Goal: Task Accomplishment & Management: Manage account settings

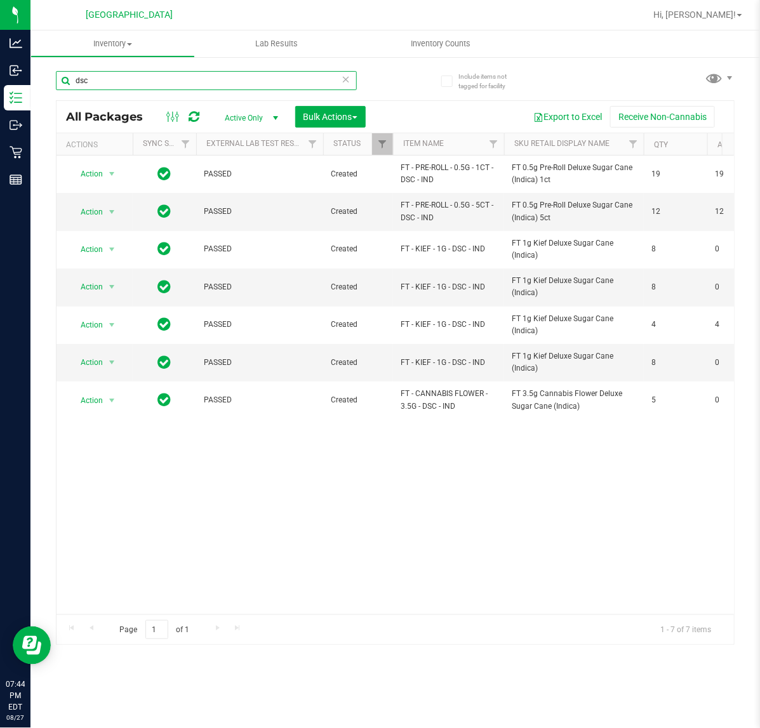
click at [140, 81] on input "dsc" at bounding box center [206, 80] width 301 height 19
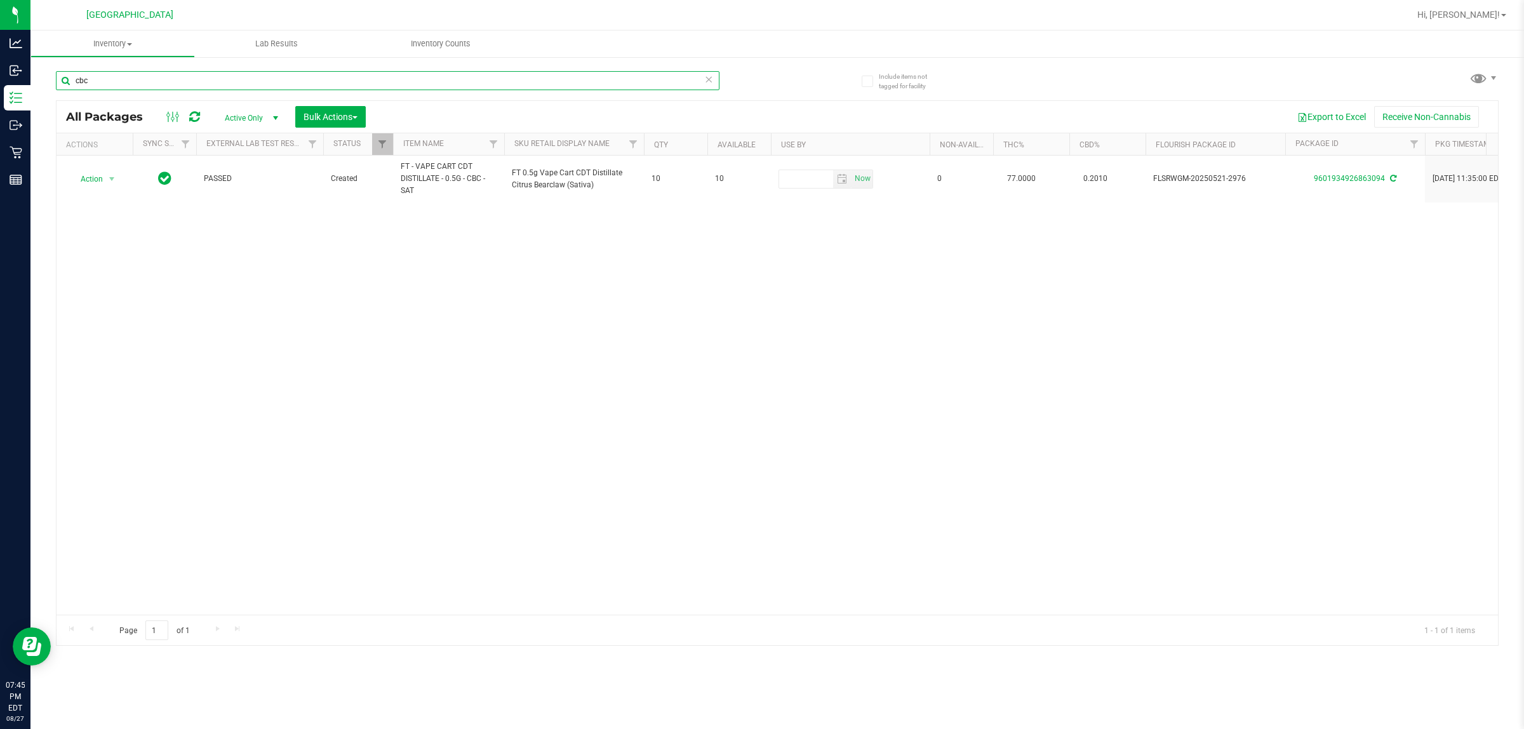
drag, startPoint x: 182, startPoint y: 86, endPoint x: 180, endPoint y: 79, distance: 7.4
click at [181, 84] on input "cbc" at bounding box center [388, 80] width 664 height 19
click at [180, 79] on input "cbc" at bounding box center [388, 80] width 664 height 19
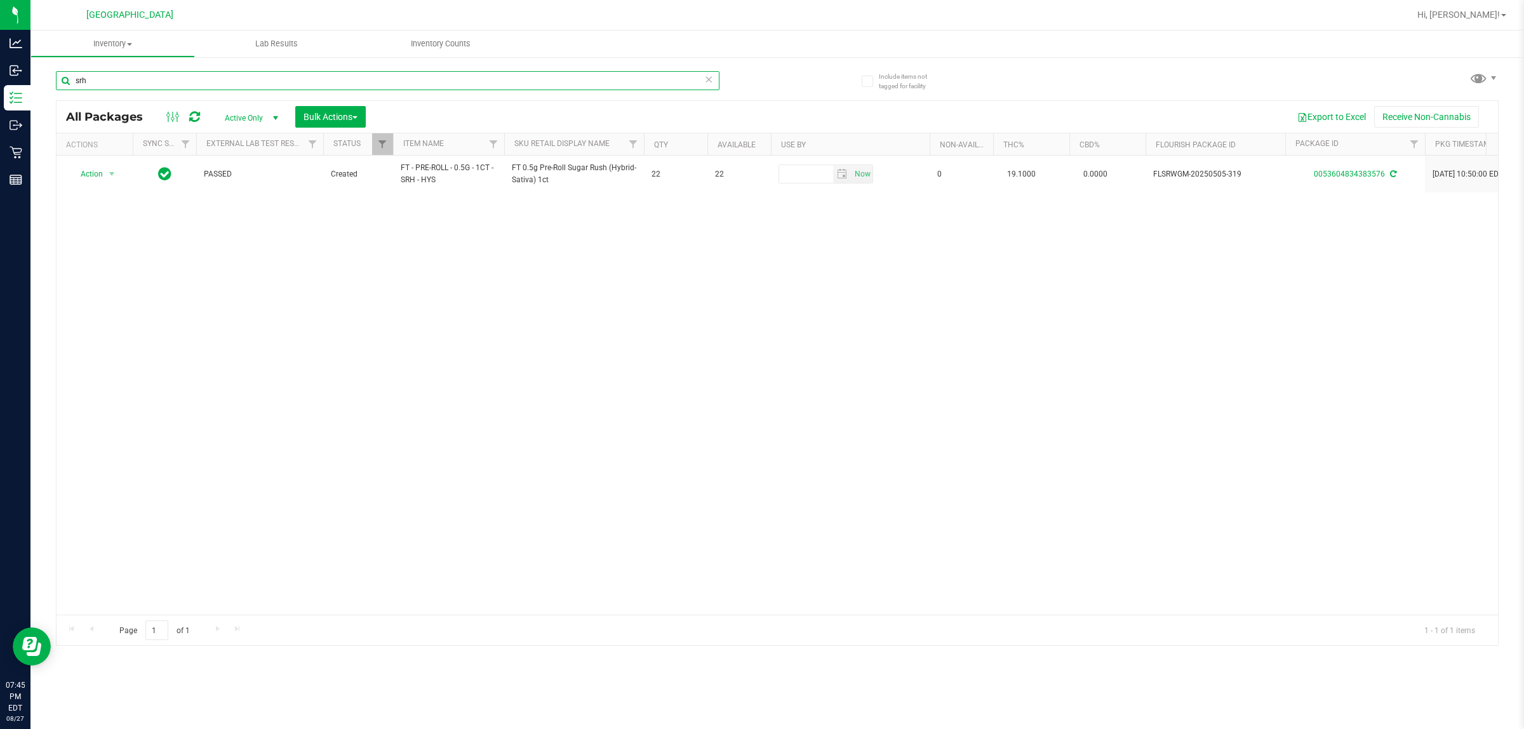
click at [297, 79] on input "srh" at bounding box center [388, 80] width 664 height 19
type input "slh"
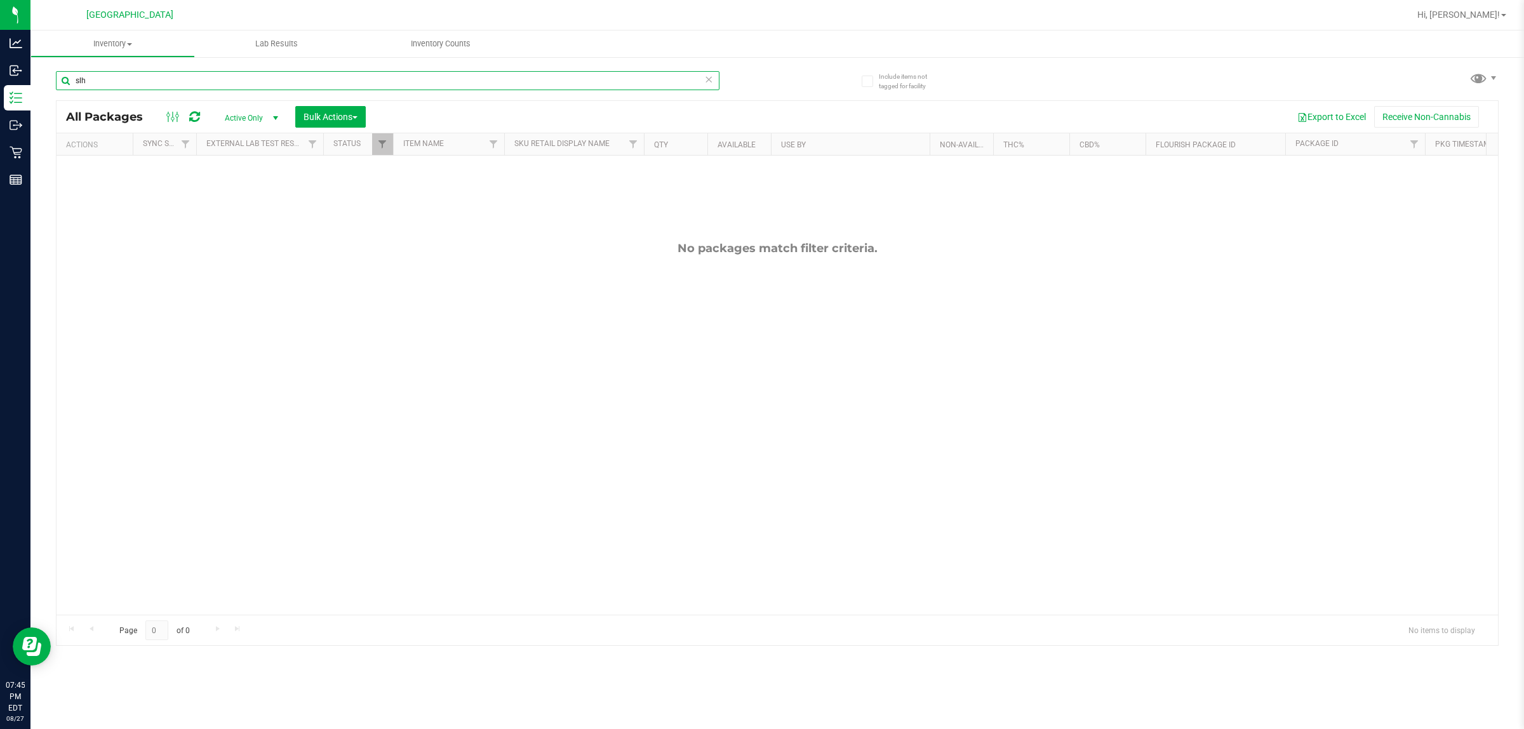
click at [298, 79] on input "slh" at bounding box center [388, 80] width 664 height 19
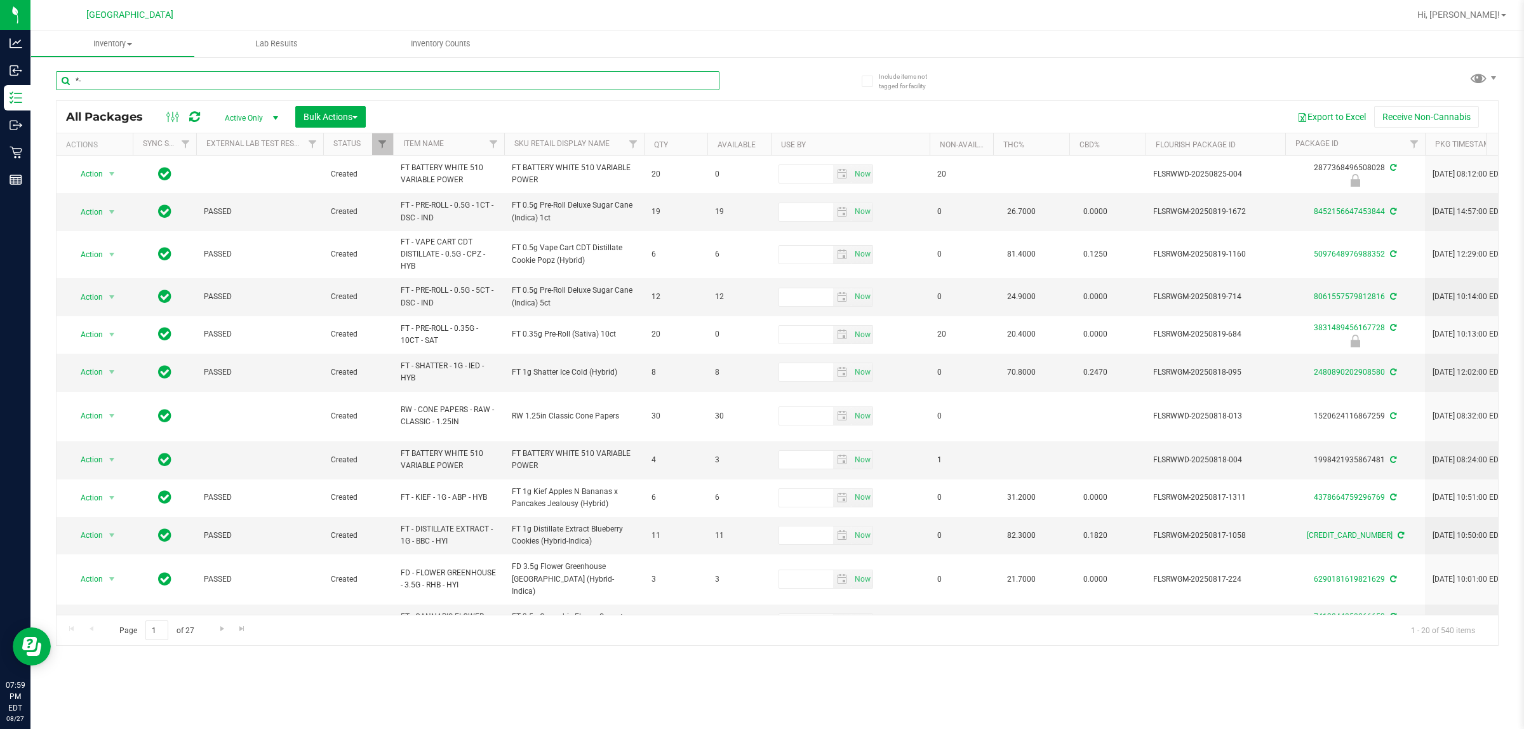
type input "*"
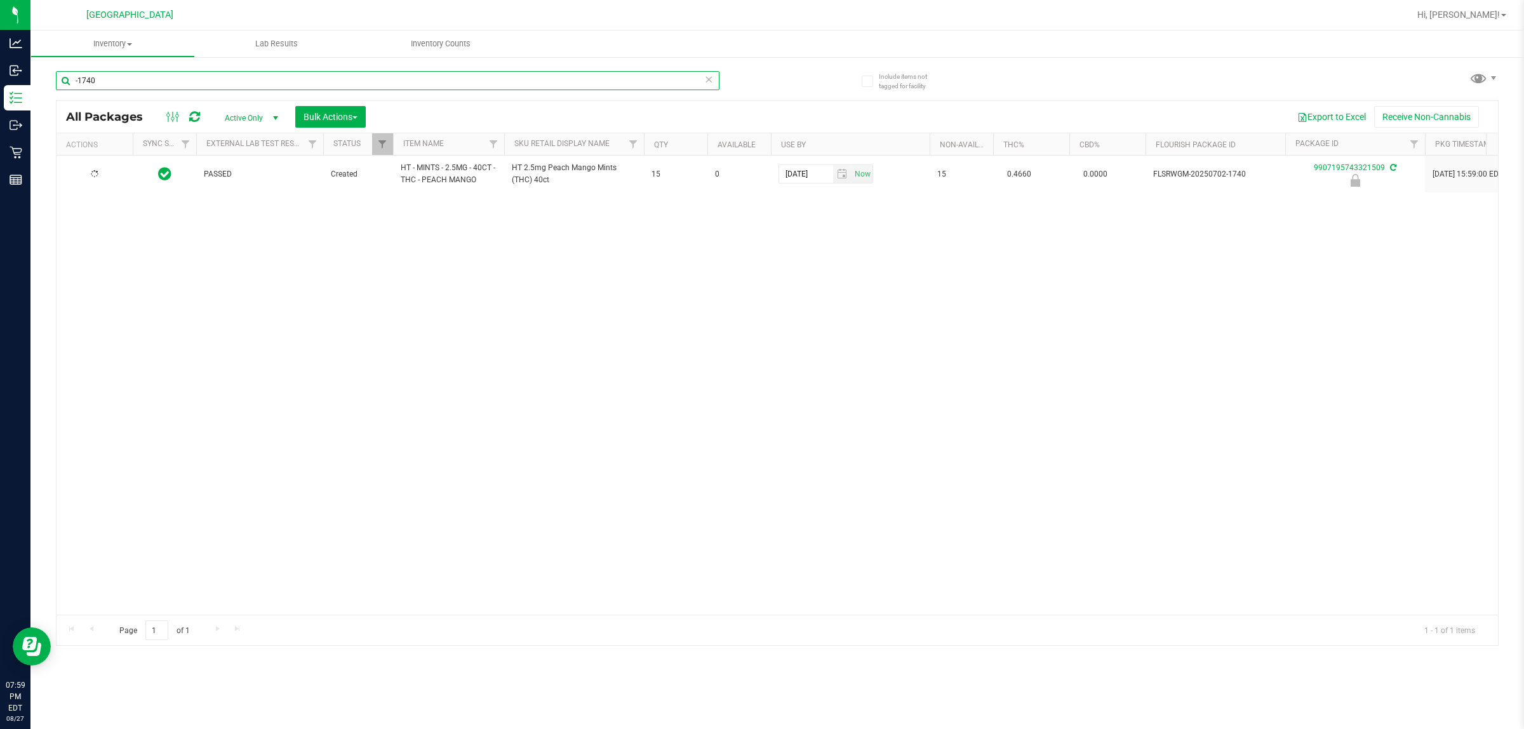
type input "-1740"
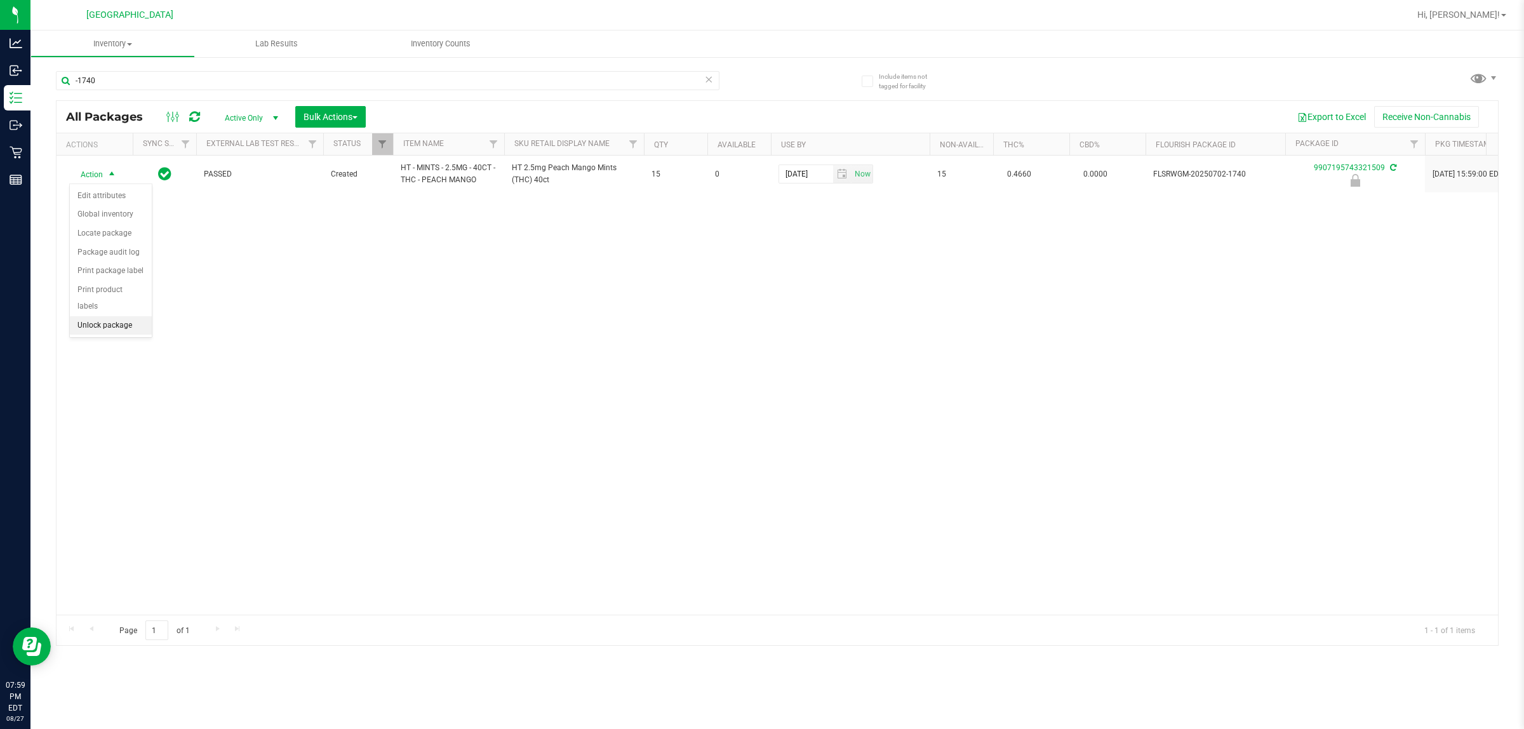
click at [87, 316] on li "Unlock package" at bounding box center [111, 325] width 82 height 19
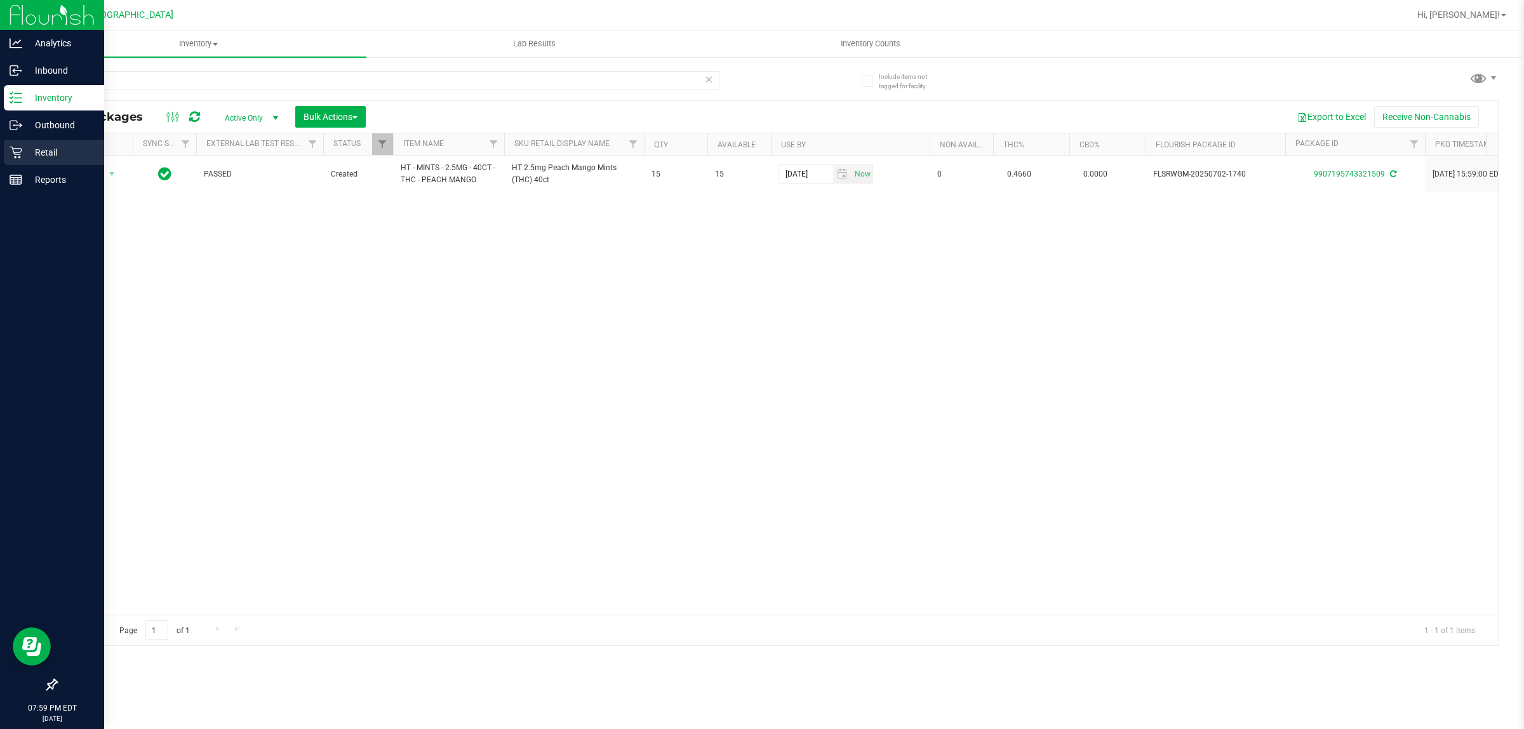
click at [27, 156] on p "Retail" at bounding box center [60, 152] width 76 height 15
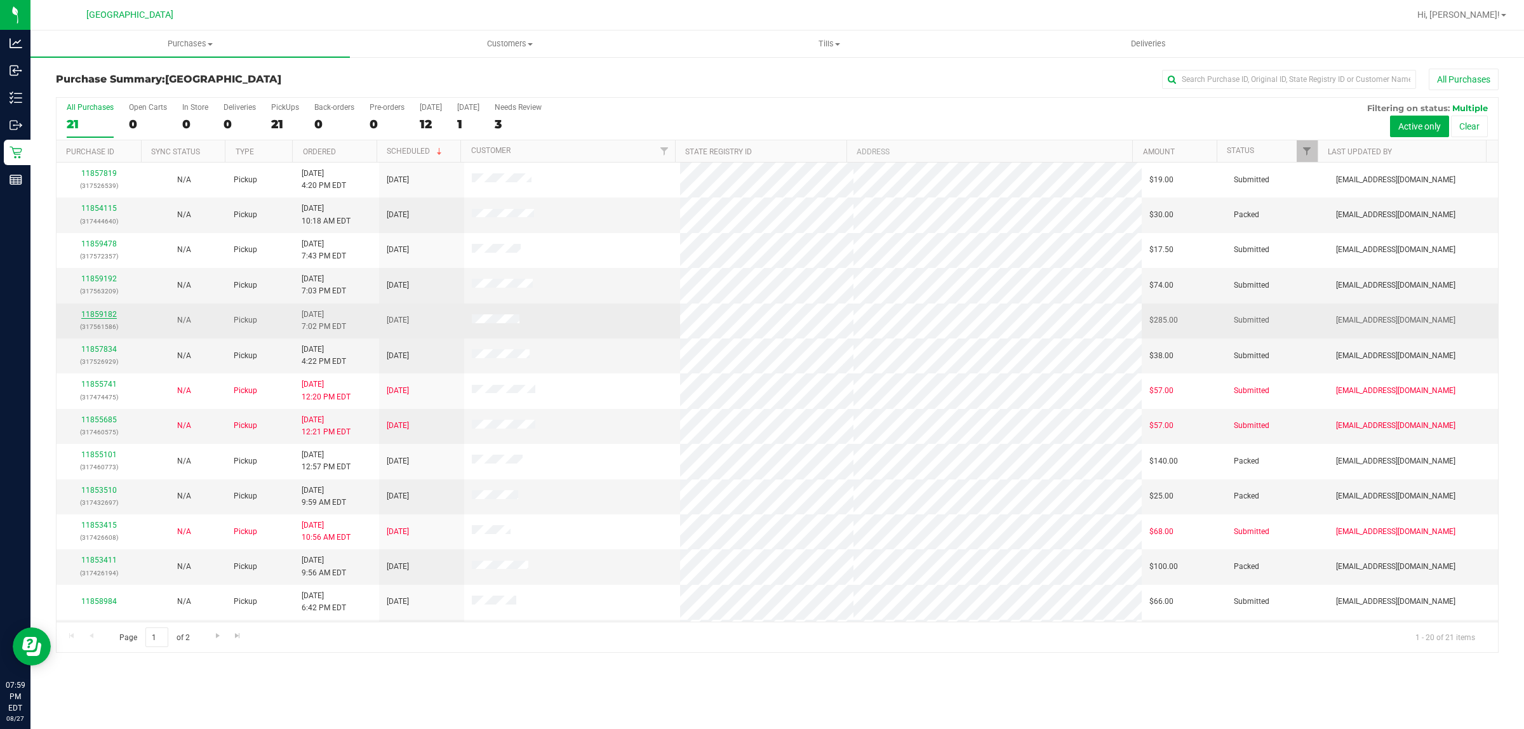
click at [104, 316] on link "11859182" at bounding box center [99, 314] width 36 height 9
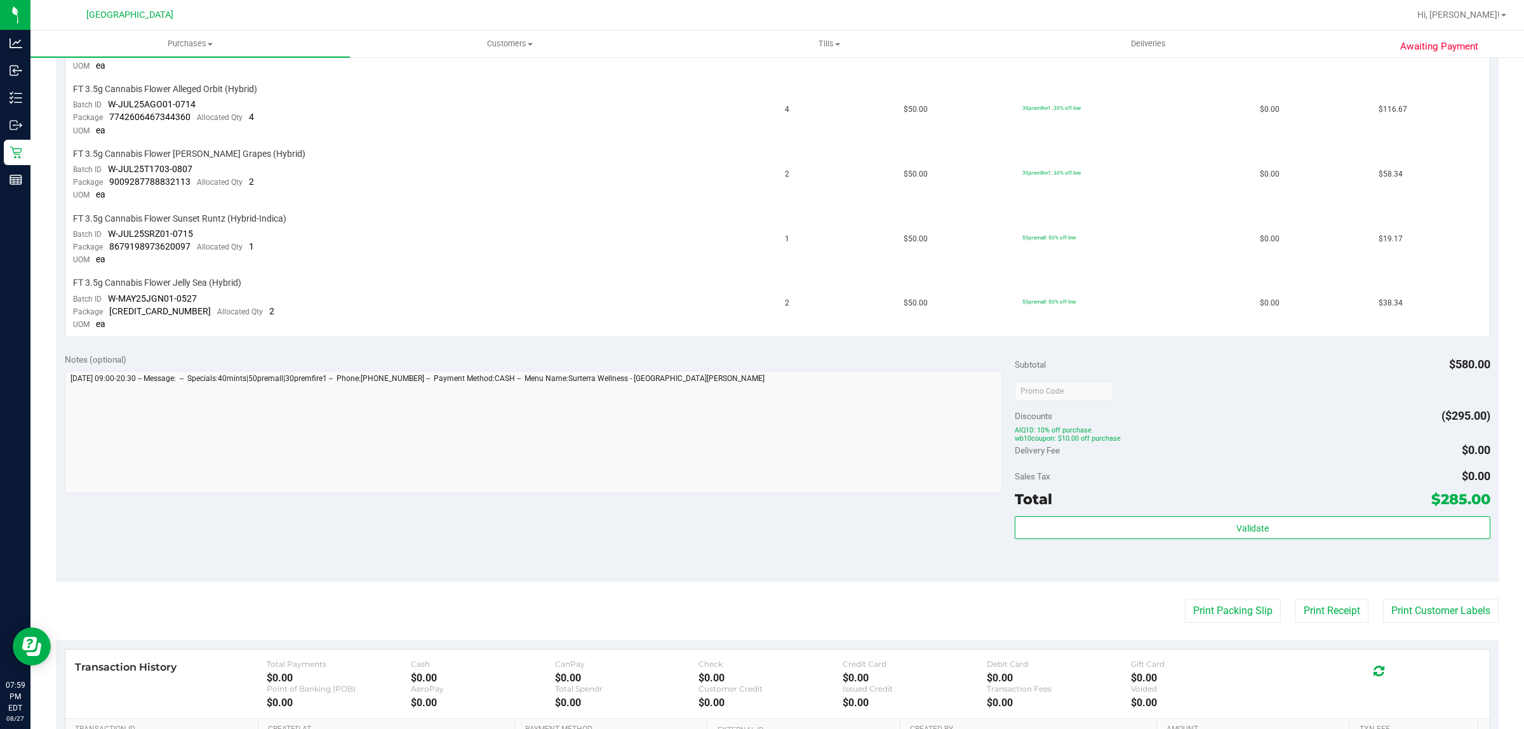
scroll to position [620, 0]
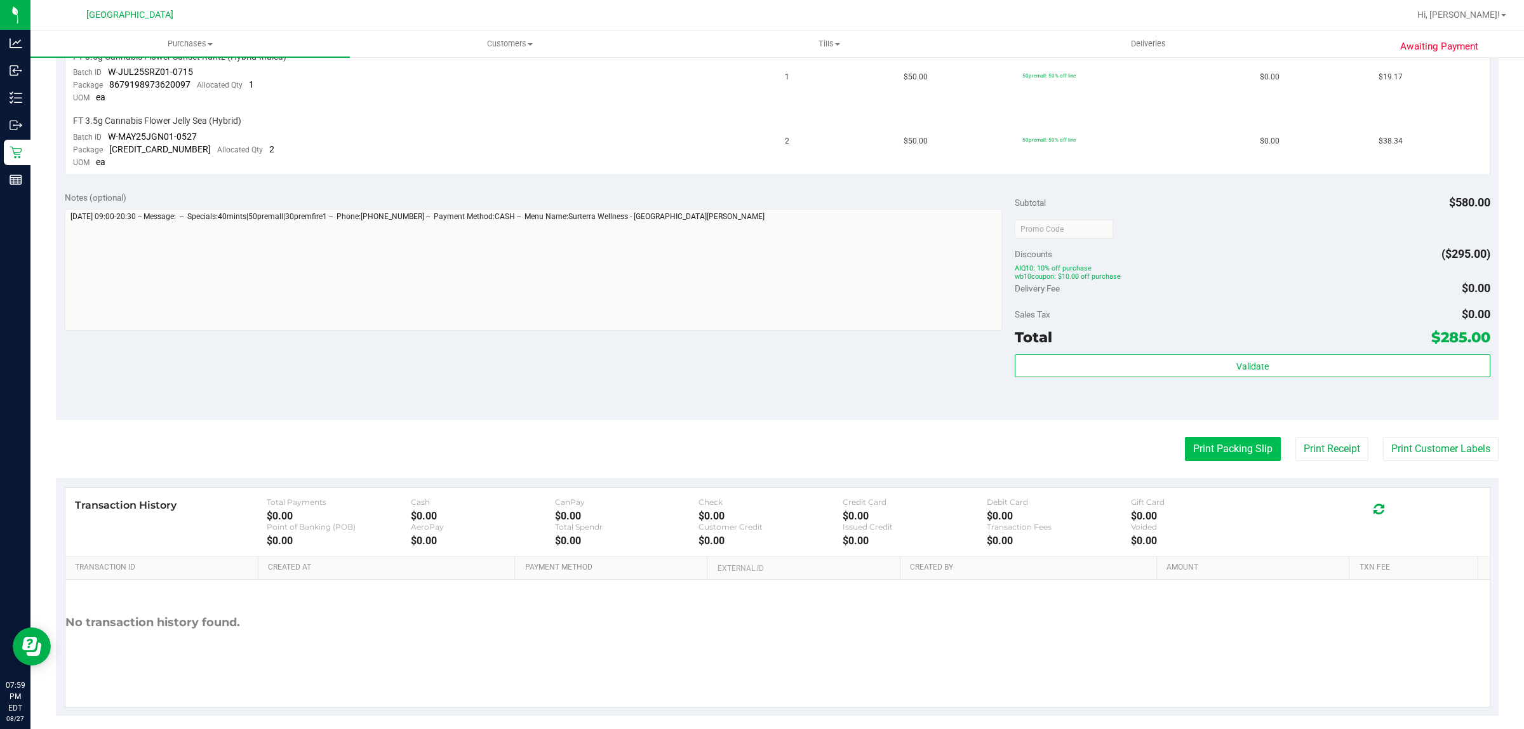
click at [1207, 441] on button "Print Packing Slip" at bounding box center [1233, 449] width 96 height 24
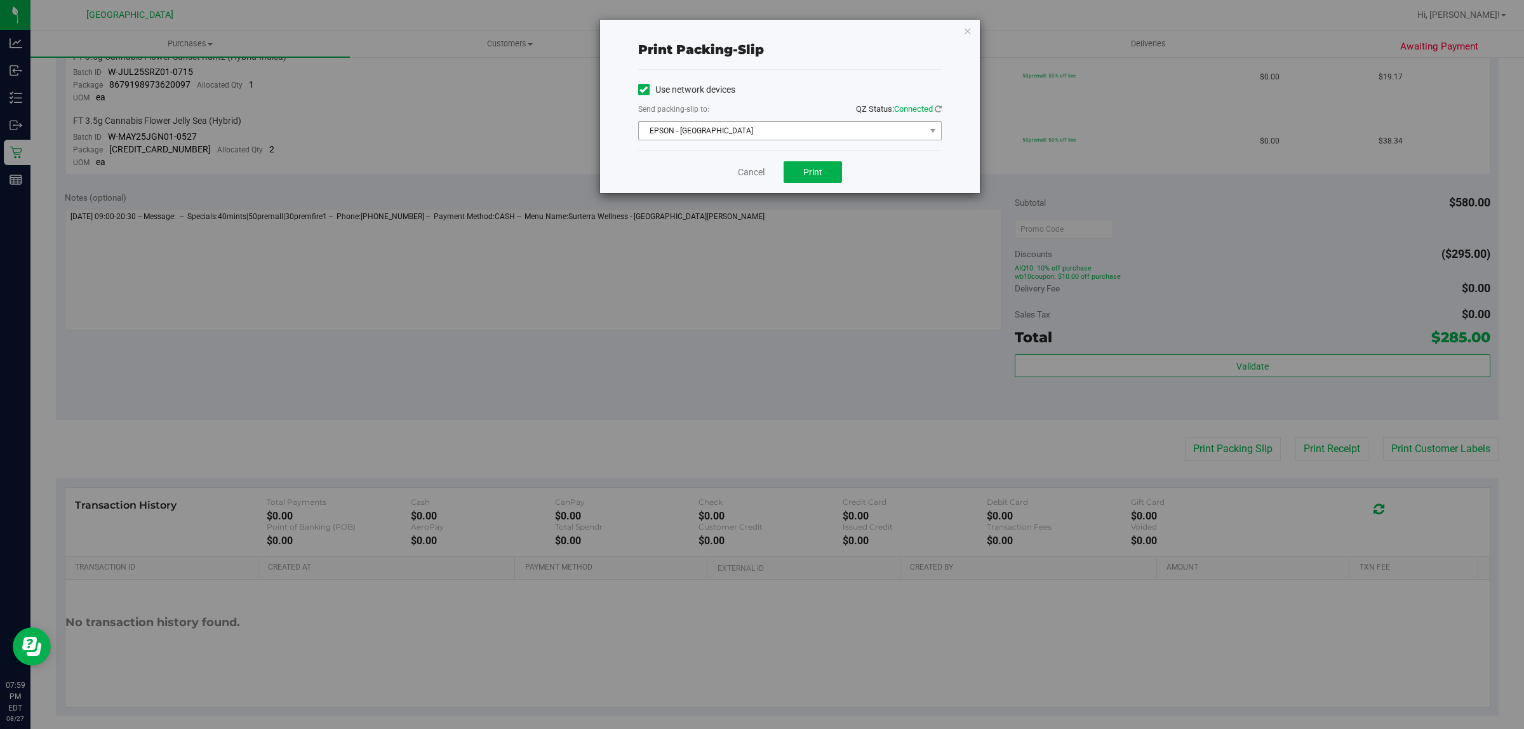
click at [784, 135] on span "EPSON - [GEOGRAPHIC_DATA]" at bounding box center [782, 131] width 286 height 18
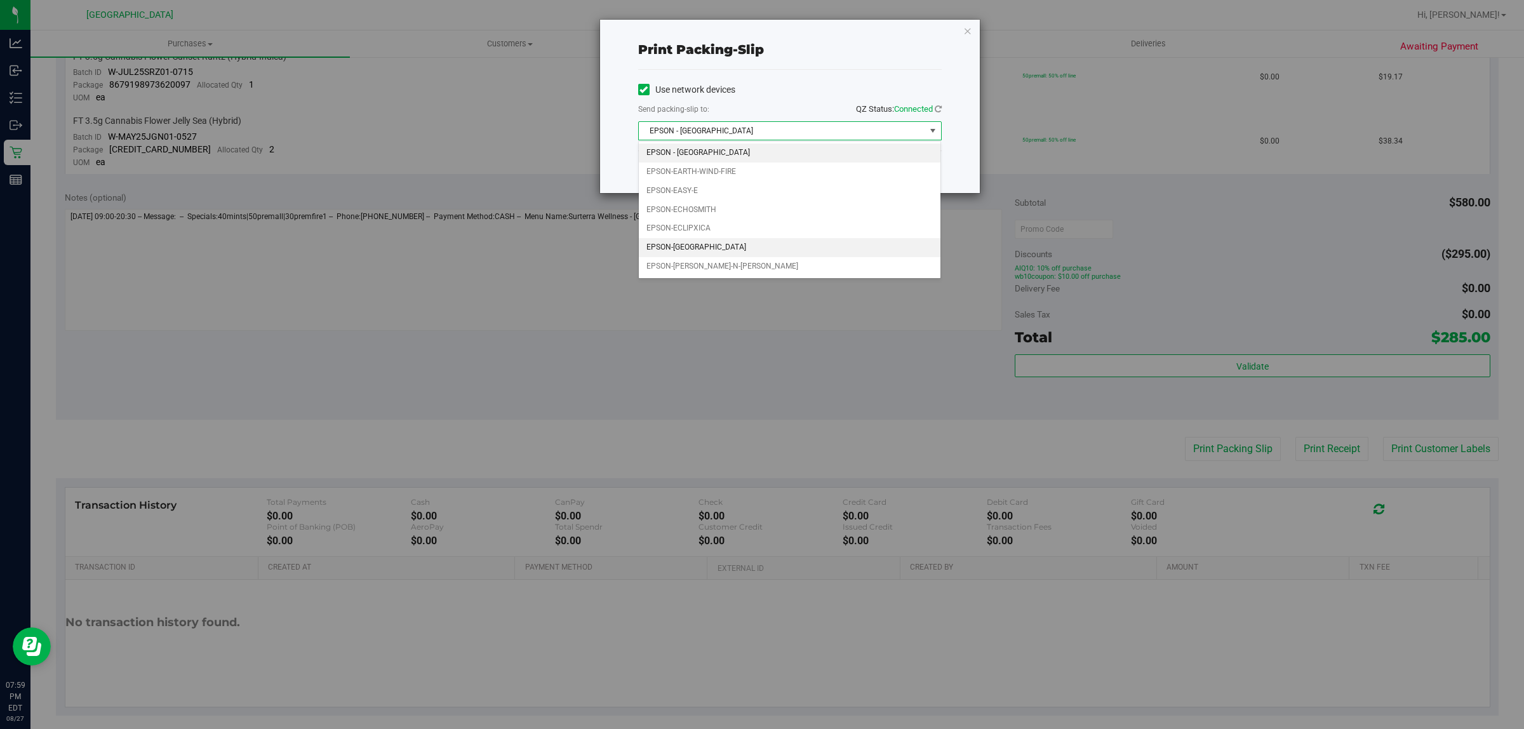
click at [715, 251] on li "EPSON-[GEOGRAPHIC_DATA]" at bounding box center [790, 247] width 302 height 19
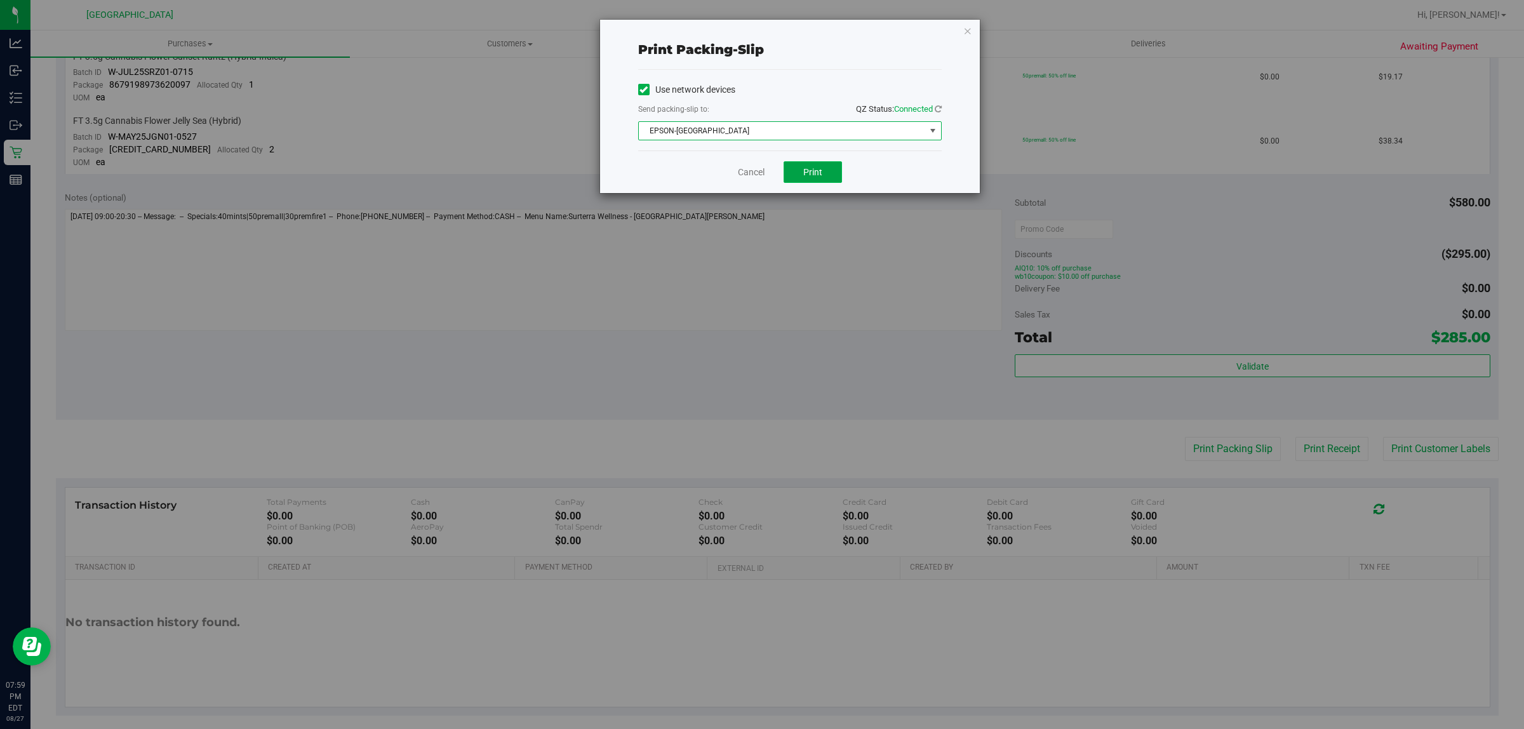
click at [810, 177] on span "Print" at bounding box center [812, 172] width 19 height 10
click at [705, 170] on div "Cancel Print" at bounding box center [790, 171] width 304 height 43
click at [743, 178] on link "Cancel" at bounding box center [751, 172] width 27 height 13
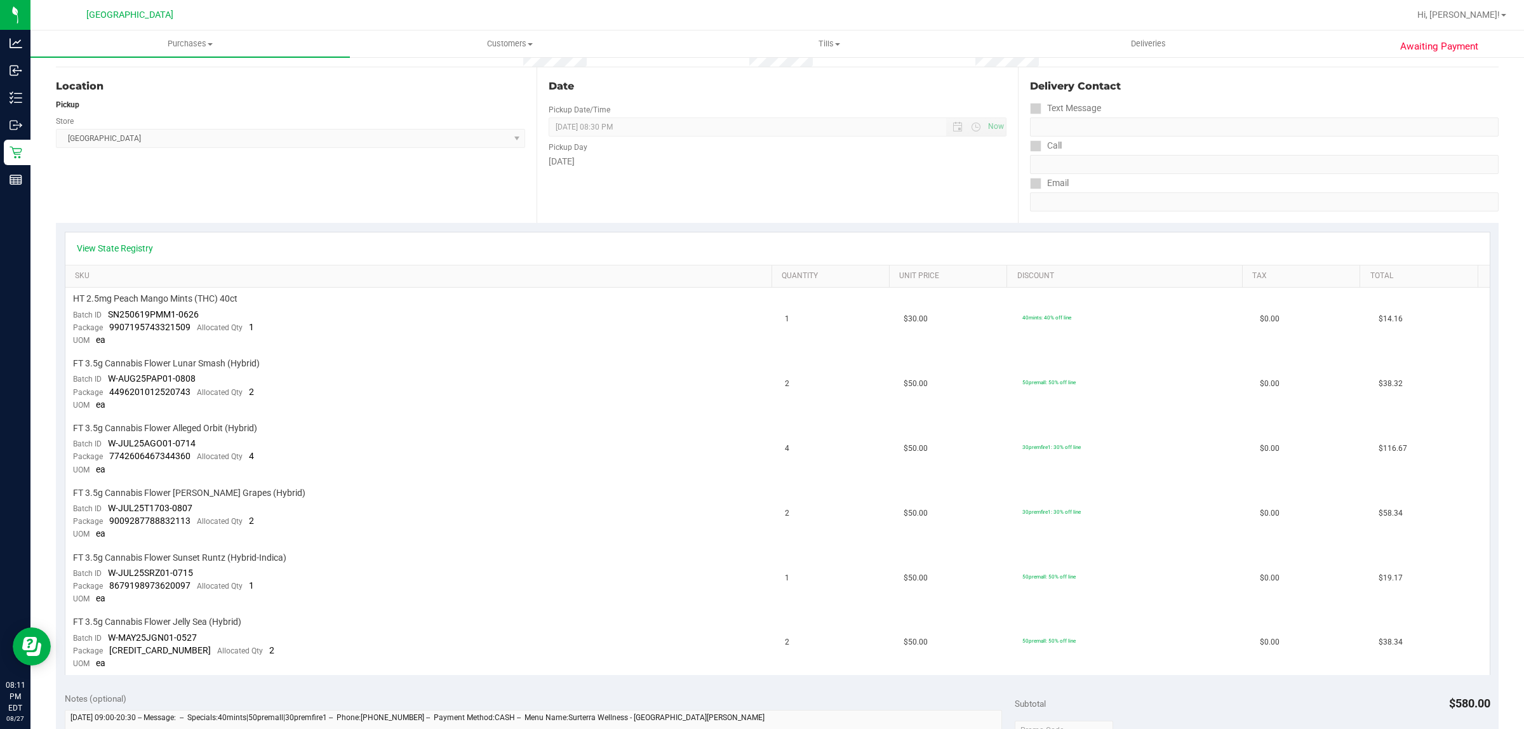
scroll to position [0, 0]
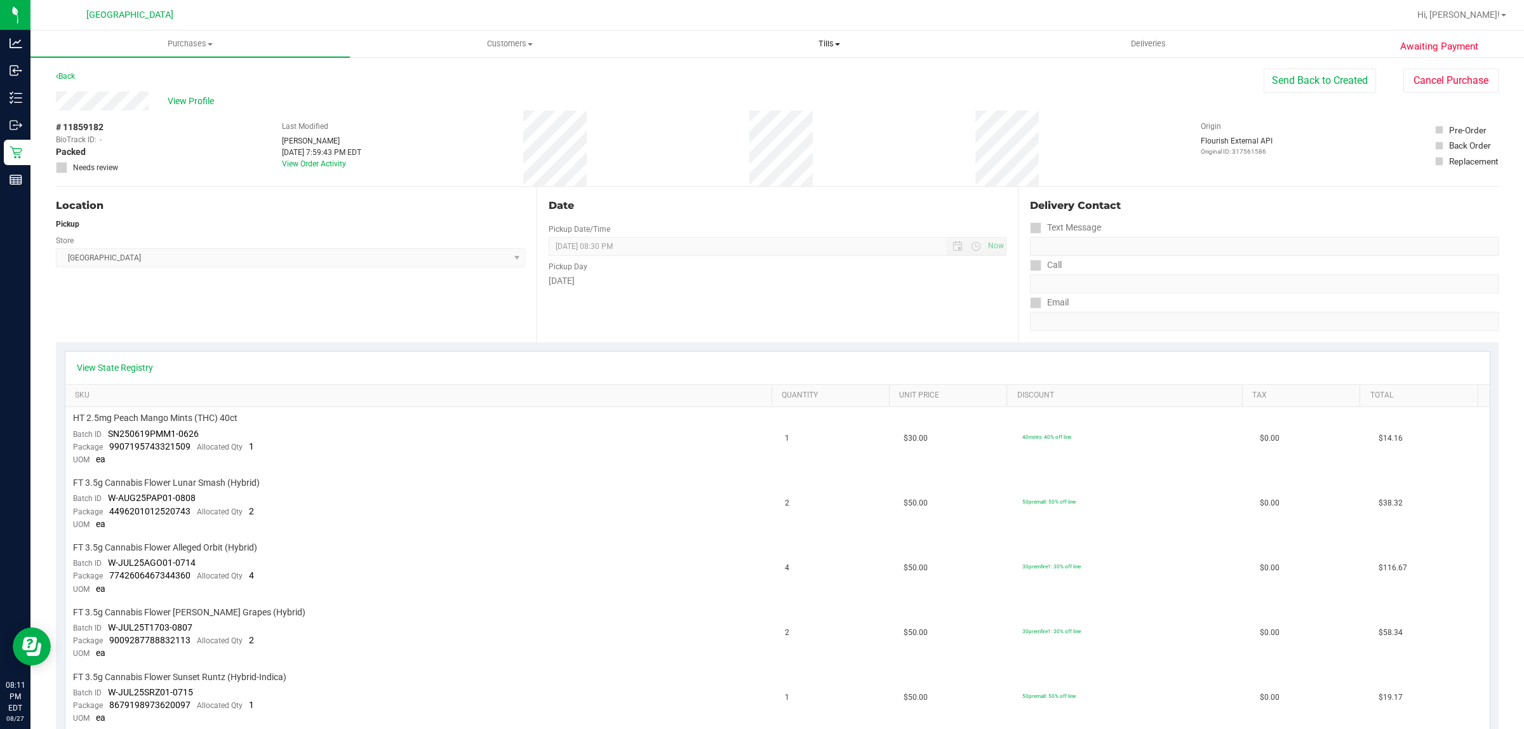
click at [837, 39] on span "Tills" at bounding box center [829, 43] width 318 height 11
click at [805, 70] on li "Manage tills" at bounding box center [828, 76] width 319 height 15
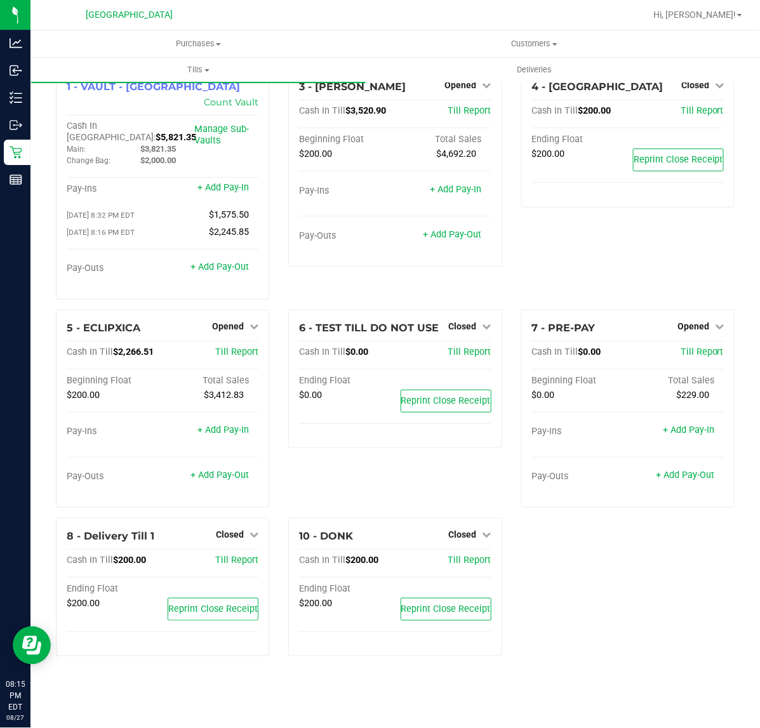
click at [283, 429] on div "6 - TEST TILL DO NOT USE Closed Open Till Cash In Till $0.00 Till Report Ending…" at bounding box center [395, 414] width 232 height 208
click at [719, 322] on icon at bounding box center [719, 326] width 9 height 9
click at [695, 347] on link "Close Till" at bounding box center [695, 352] width 34 height 10
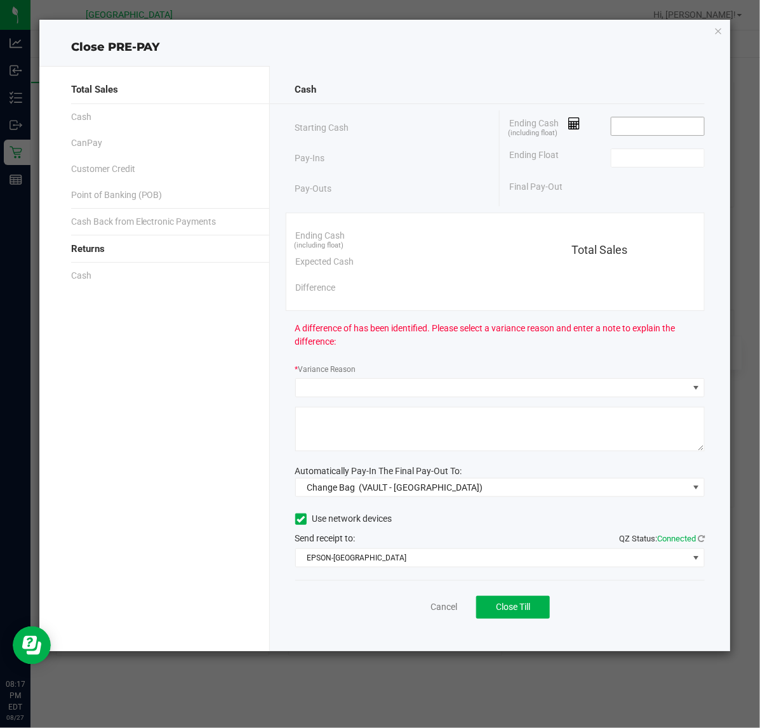
click at [635, 117] on input at bounding box center [657, 126] width 93 height 18
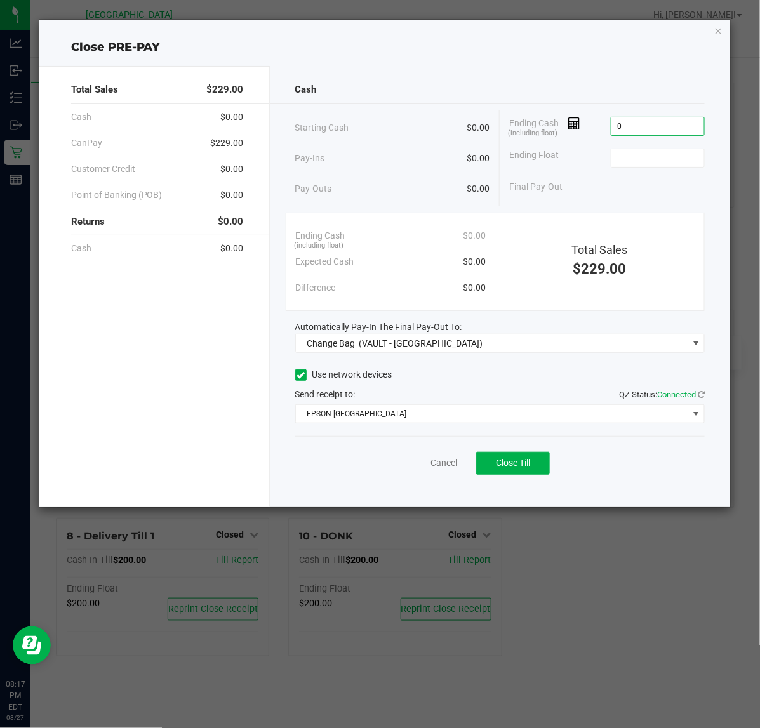
type input "$0.00"
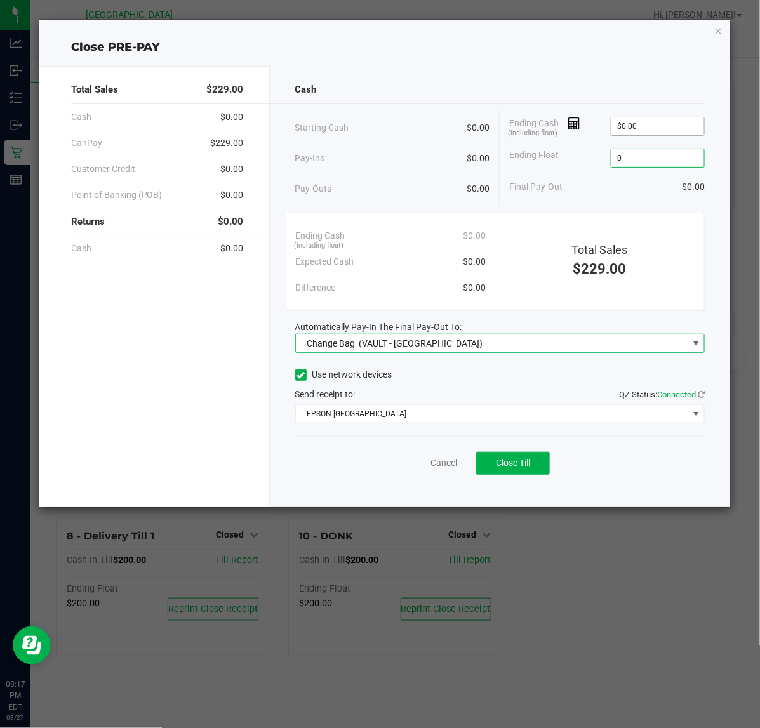
type input "$0.00"
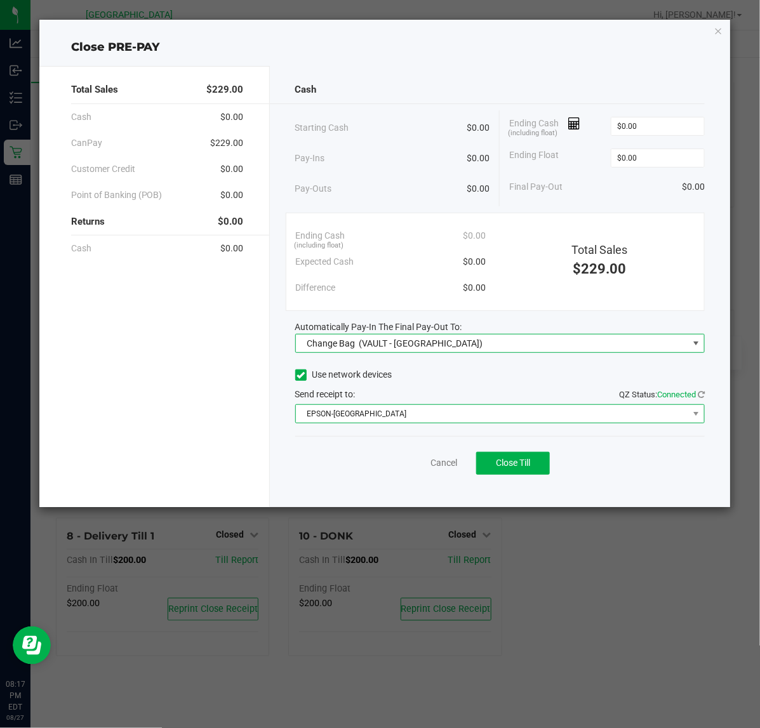
click at [364, 410] on span "EPSON-[GEOGRAPHIC_DATA]" at bounding box center [492, 414] width 393 height 18
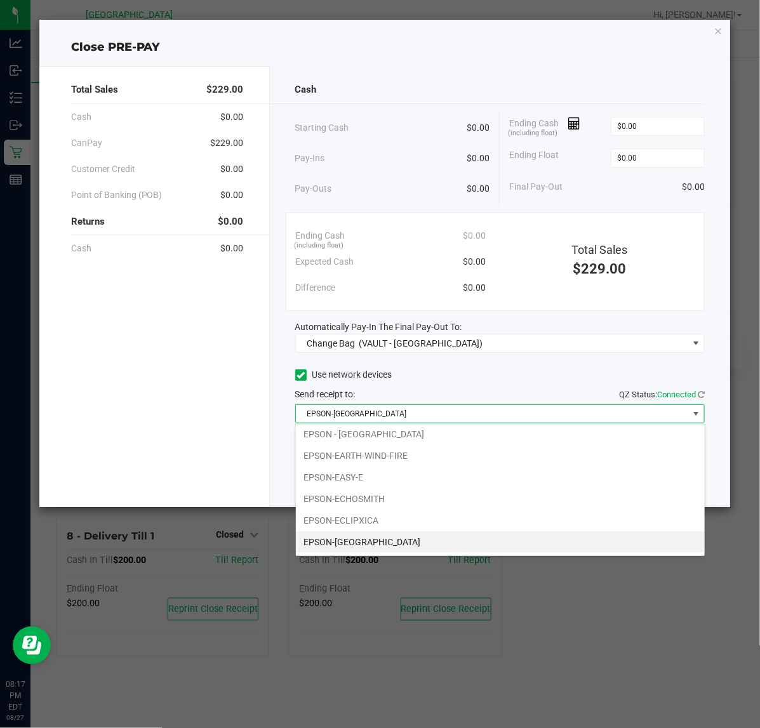
scroll to position [26, 0]
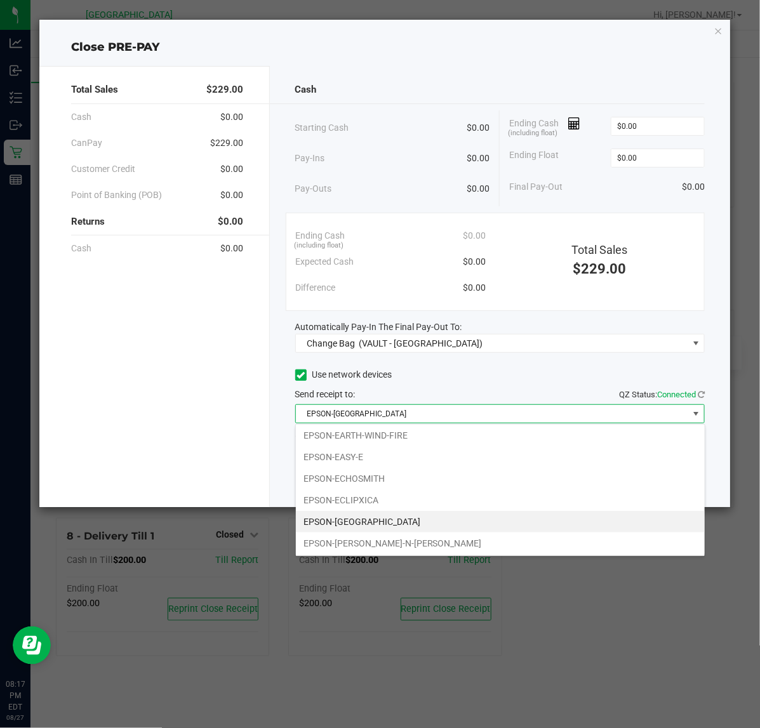
click at [331, 526] on li "EPSON-[GEOGRAPHIC_DATA]" at bounding box center [500, 522] width 409 height 22
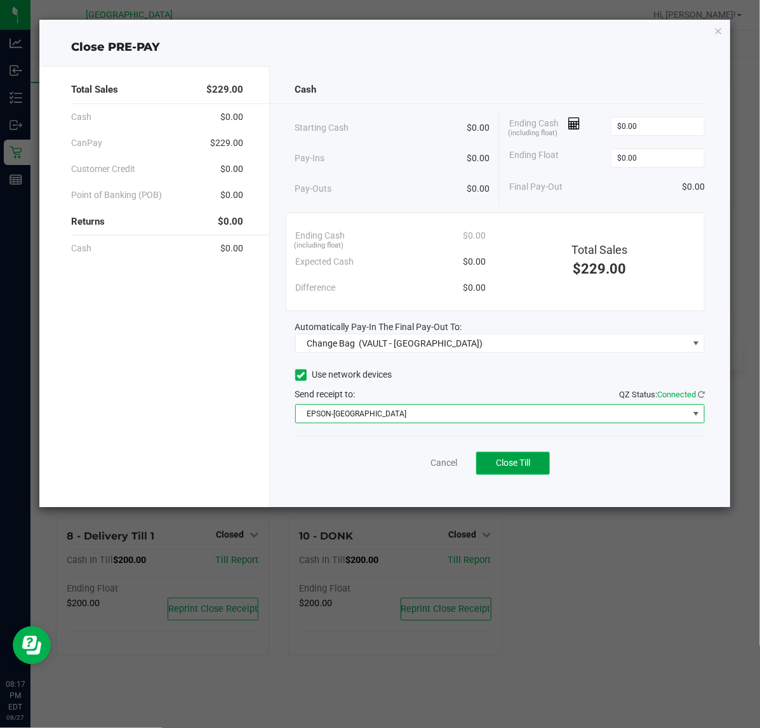
click at [512, 452] on button "Close Till" at bounding box center [513, 463] width 74 height 23
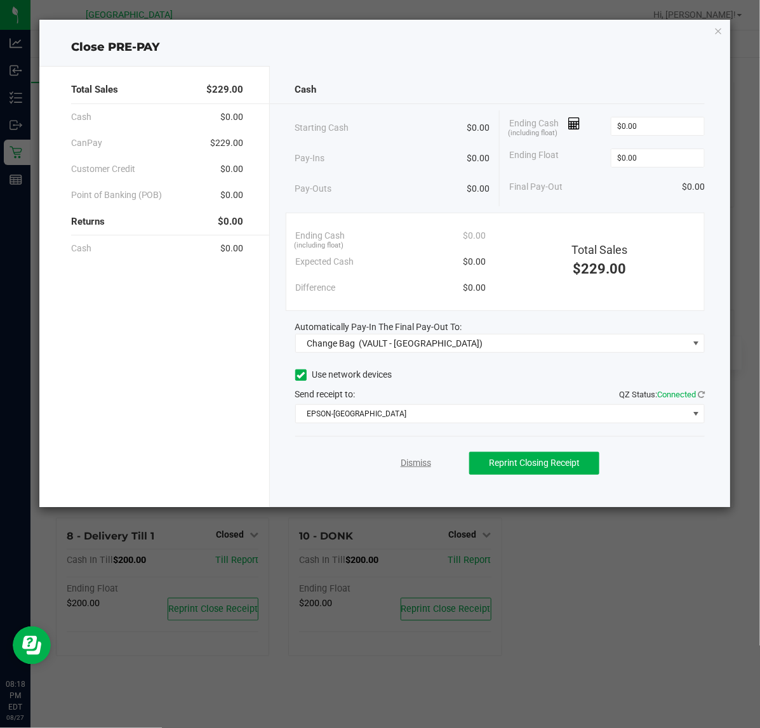
click at [427, 462] on link "Dismiss" at bounding box center [416, 463] width 30 height 13
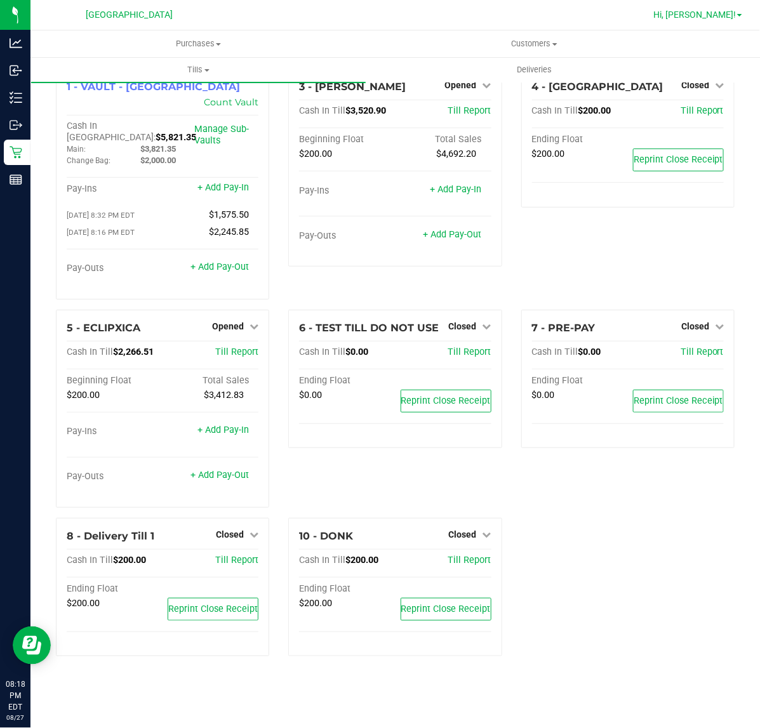
click at [721, 14] on span "Hi, [PERSON_NAME]!" at bounding box center [694, 15] width 83 height 10
